Goal: Check status: Check status

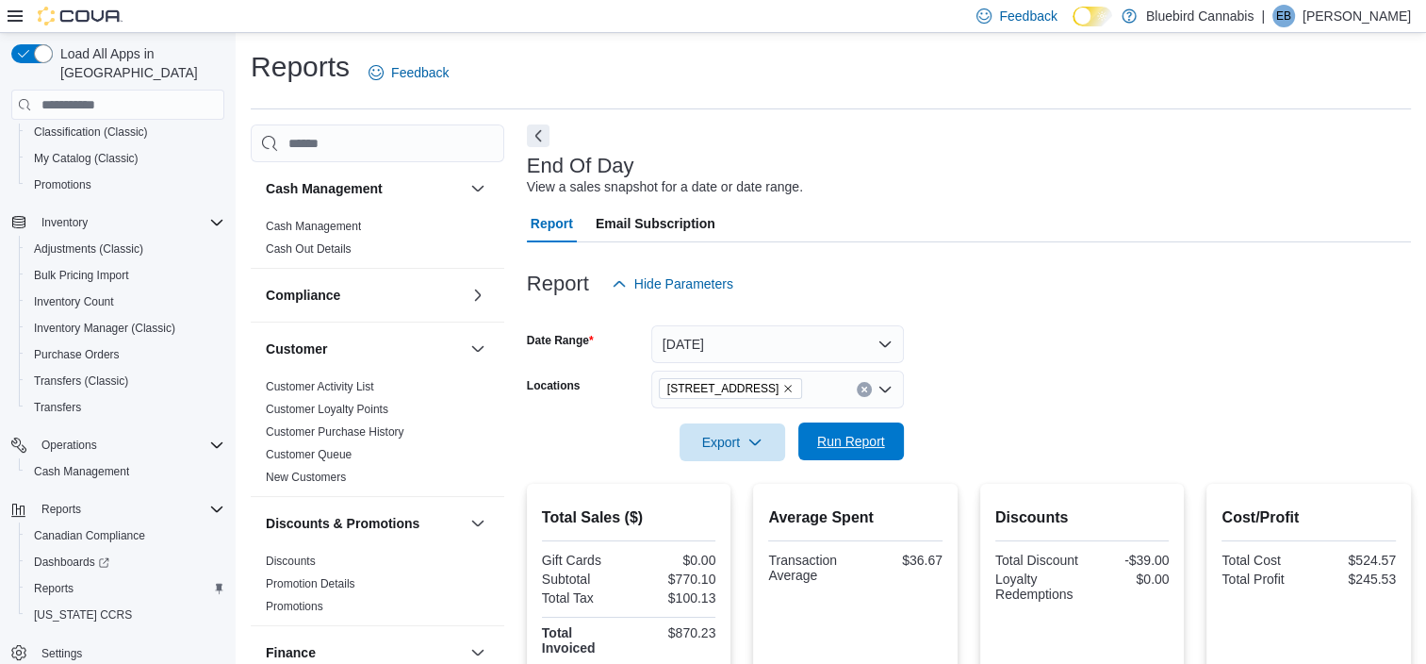
click at [834, 441] on span "Run Report" at bounding box center [851, 441] width 68 height 19
click at [794, 386] on icon "Remove 5530 Manotick Main St. from selection in this group" at bounding box center [787, 388] width 11 height 11
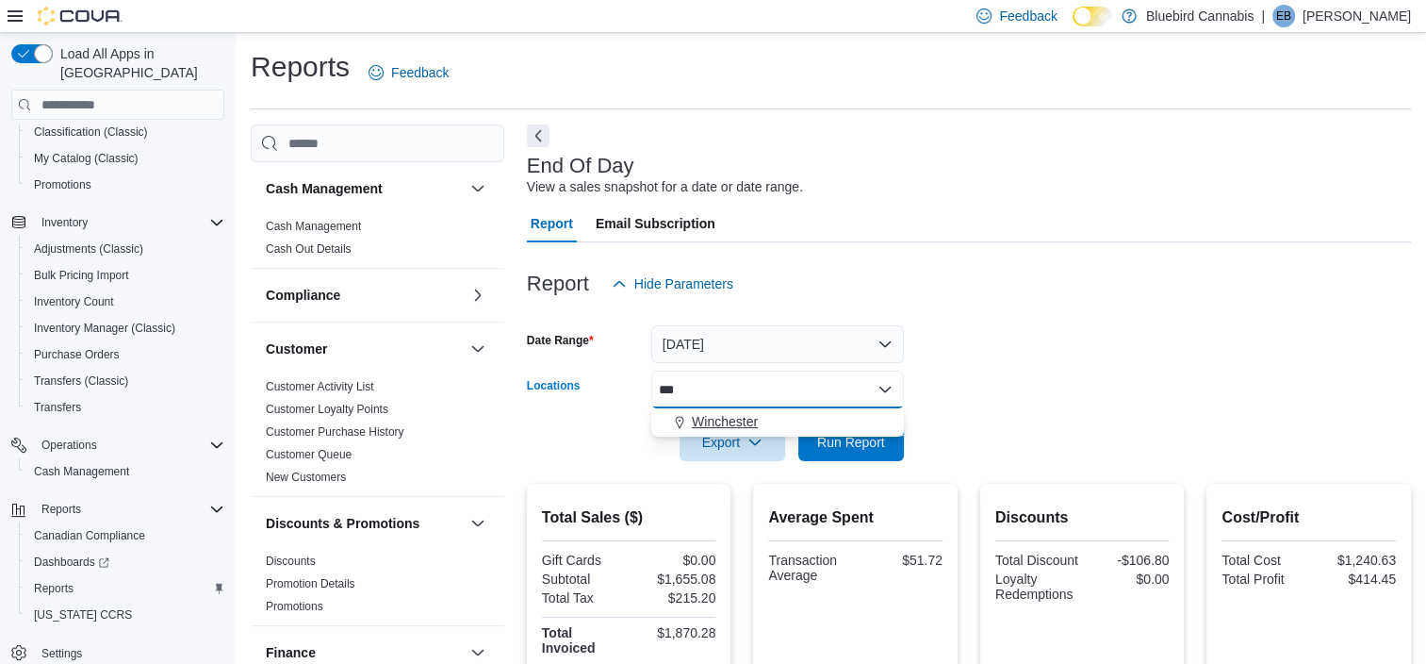
type input "***"
click at [749, 416] on span "Winchester" at bounding box center [725, 421] width 66 height 19
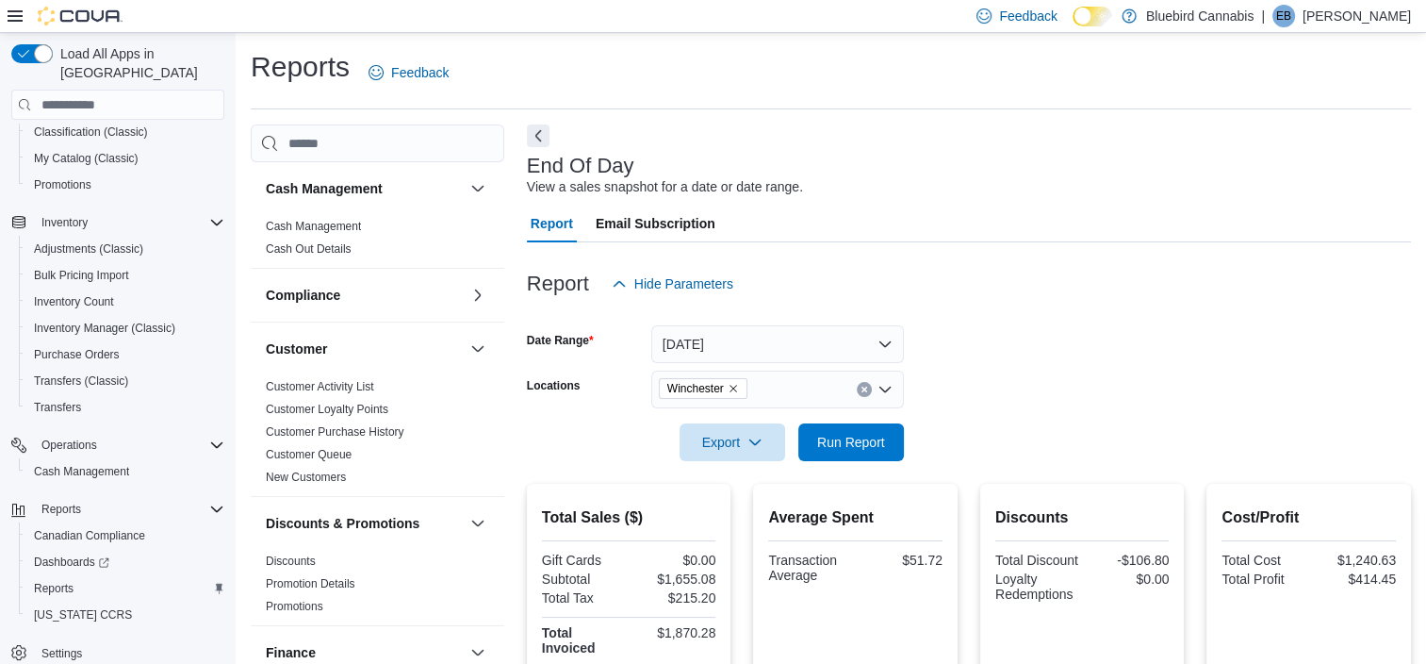
click at [1076, 404] on form "Date Range [DATE] Locations Winchester Export Run Report" at bounding box center [969, 382] width 884 height 158
click at [829, 445] on span "Run Report" at bounding box center [851, 441] width 68 height 19
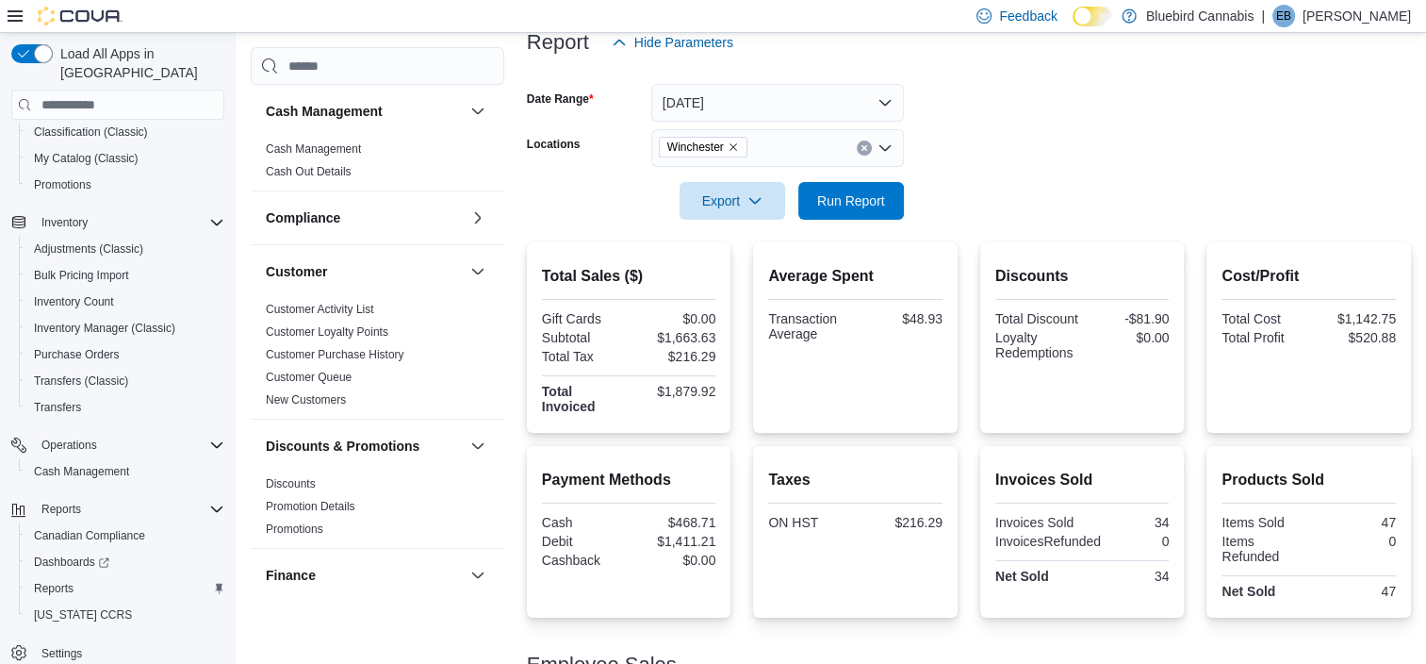
scroll to position [241, 0]
click at [867, 185] on span "Run Report" at bounding box center [851, 200] width 83 height 38
click at [736, 144] on icon "Remove Winchester from selection in this group" at bounding box center [733, 146] width 11 height 11
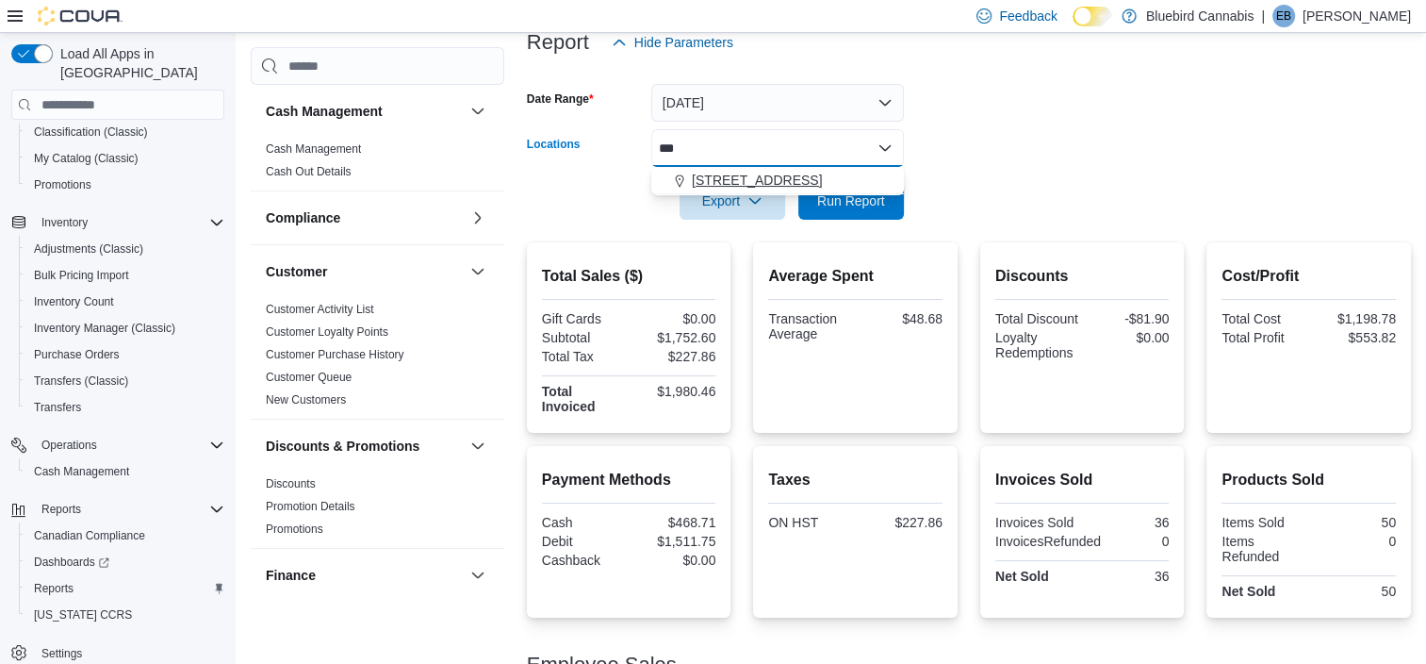
type input "***"
click at [734, 181] on span "[STREET_ADDRESS]" at bounding box center [757, 180] width 130 height 19
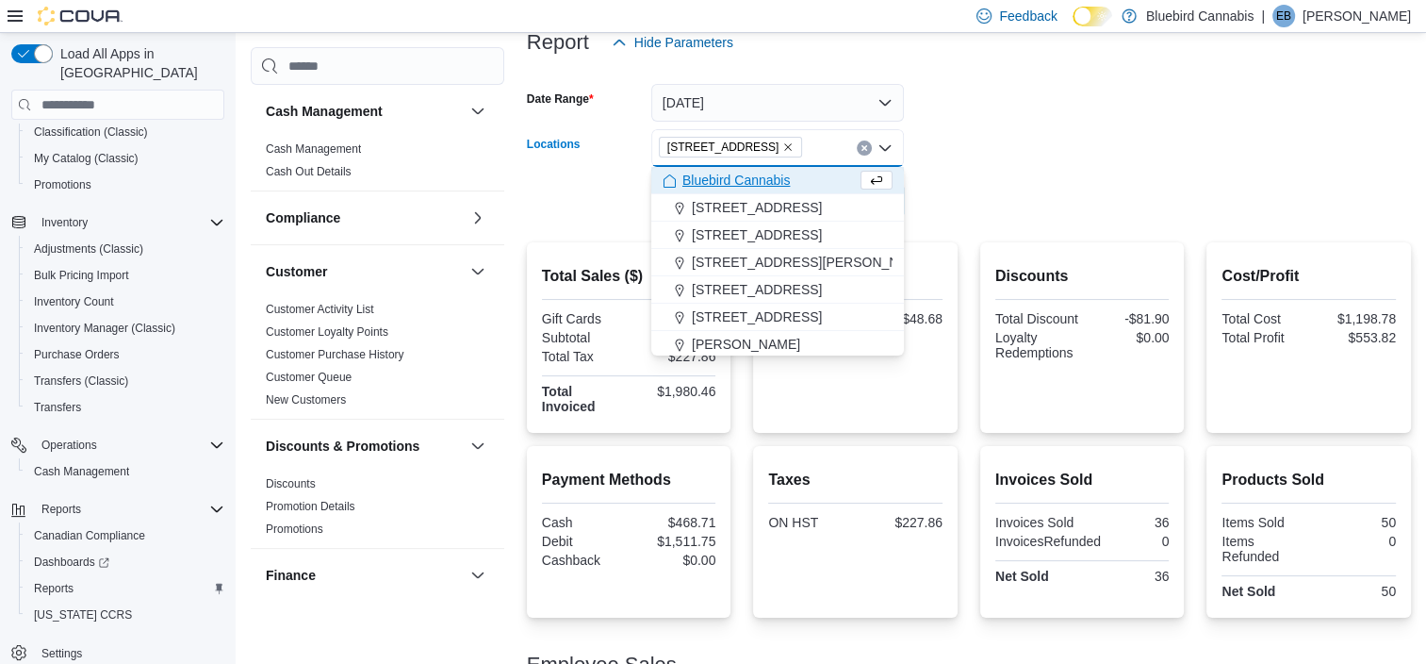
click at [1071, 131] on form "Date Range [DATE] Locations [STREET_ADDRESS] Selected. [STREET_ADDRESS].. Press…" at bounding box center [969, 140] width 884 height 158
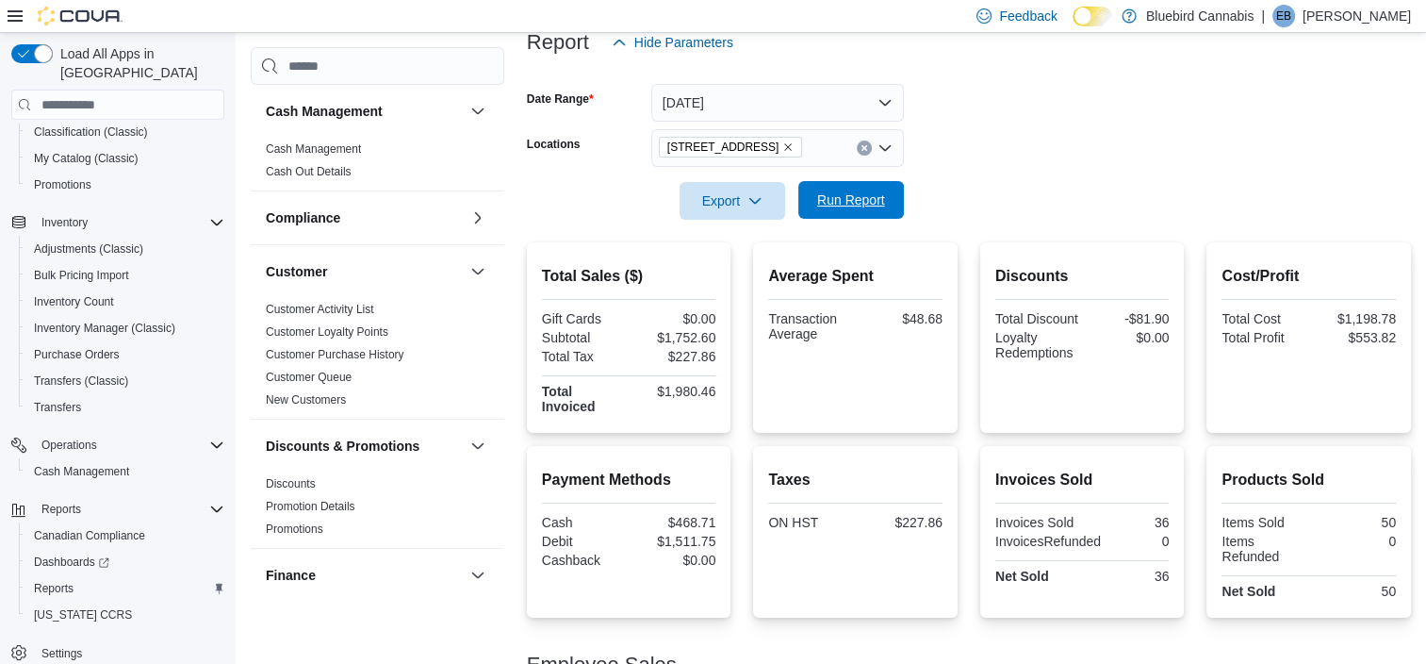
click at [834, 193] on span "Run Report" at bounding box center [851, 199] width 68 height 19
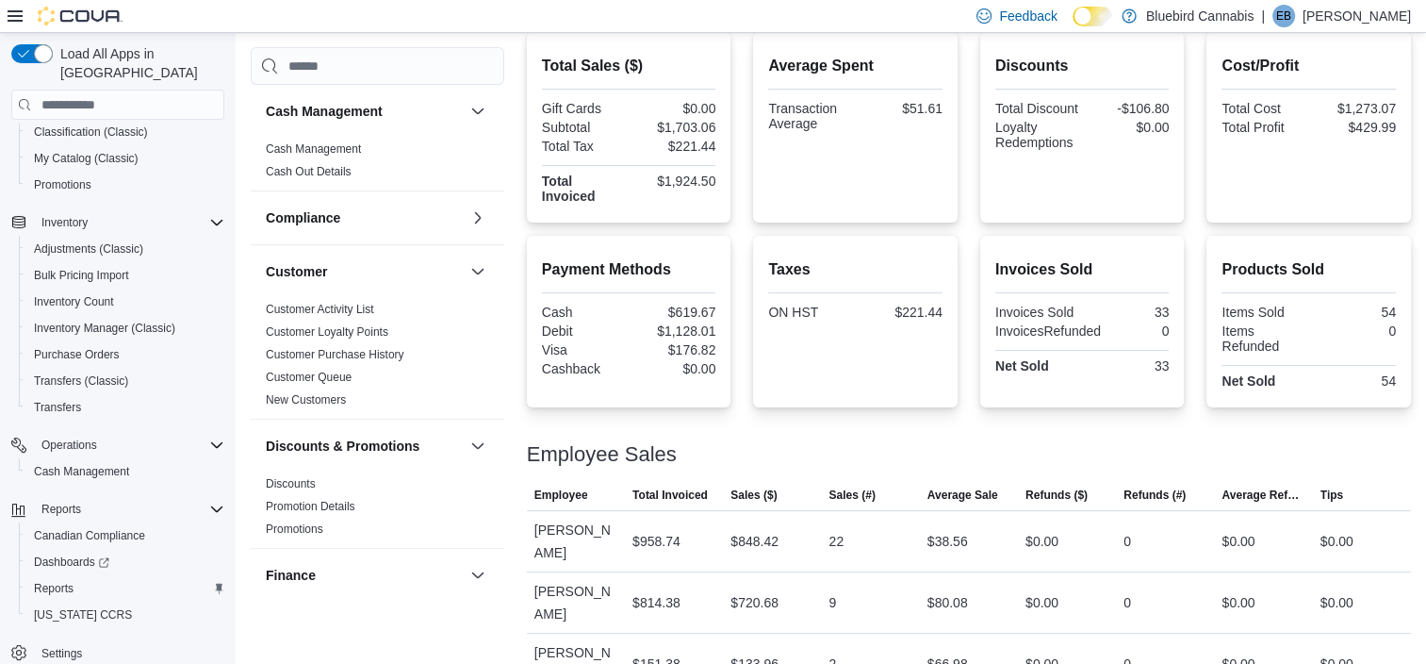
scroll to position [8, 0]
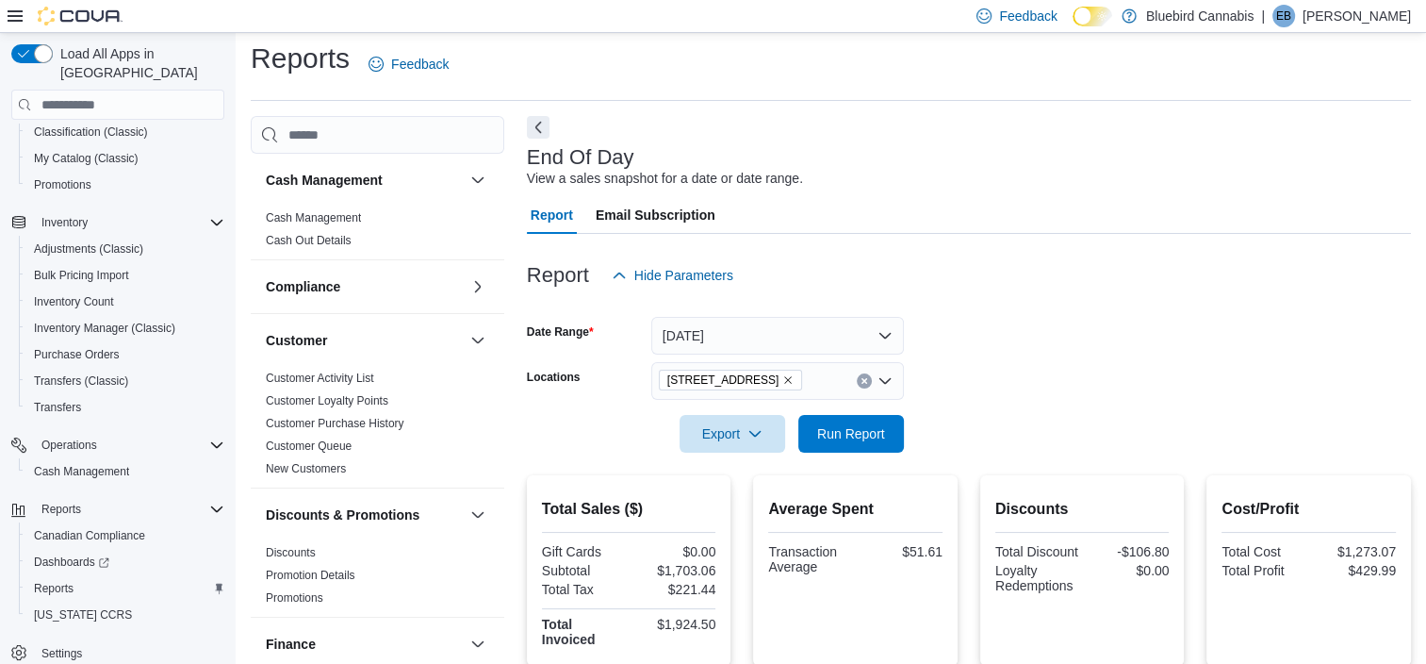
click at [794, 378] on icon "Remove 5530 Manotick Main St. from selection in this group" at bounding box center [787, 379] width 11 height 11
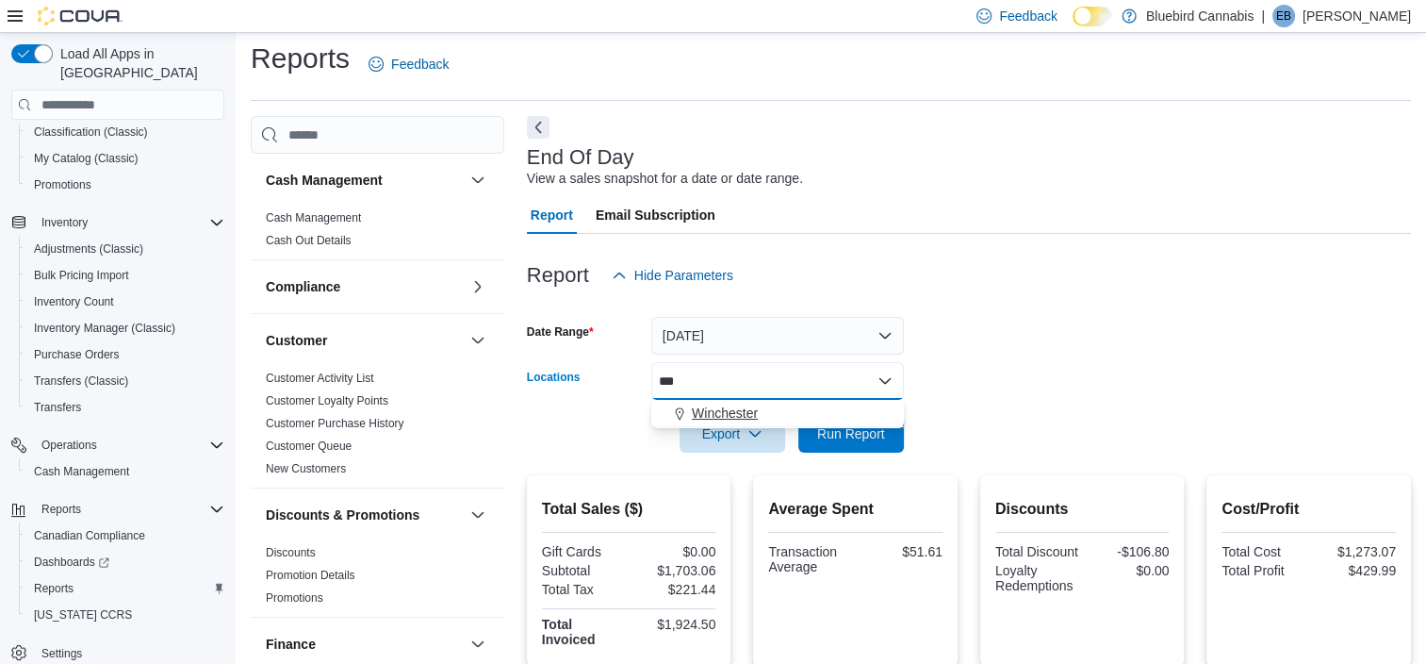
type input "***"
click at [725, 406] on span "Winchester" at bounding box center [725, 412] width 66 height 19
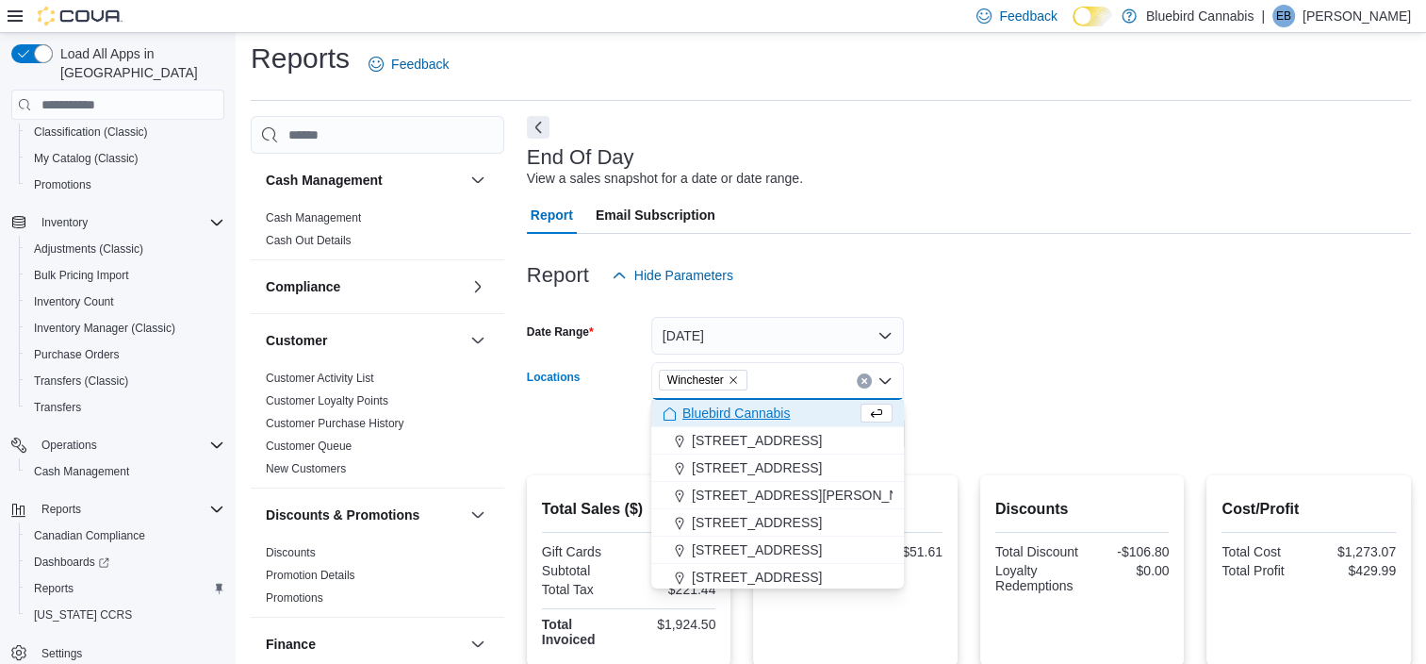
click at [1206, 366] on form "Date Range [DATE] Locations [GEOGRAPHIC_DATA] Combo box. Selected. [GEOGRAPHIC_…" at bounding box center [969, 373] width 884 height 158
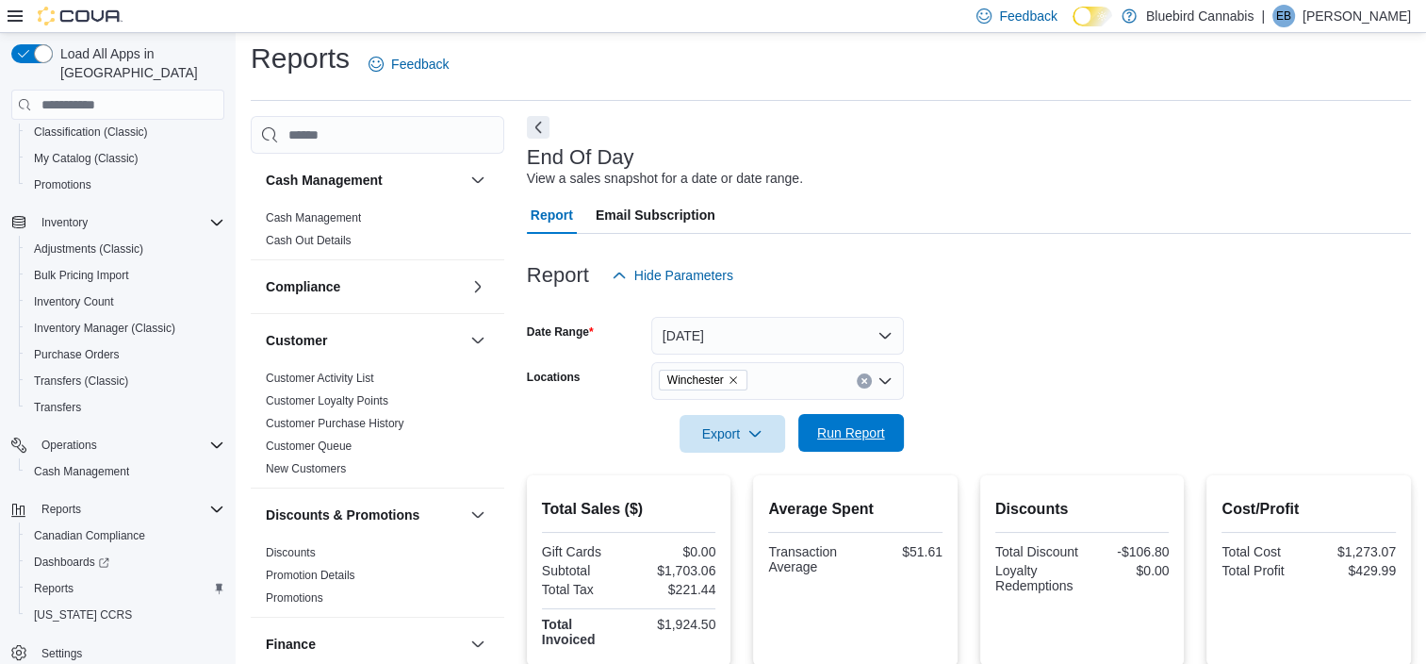
click at [877, 424] on span "Run Report" at bounding box center [851, 432] width 68 height 19
